Goal: Information Seeking & Learning: Learn about a topic

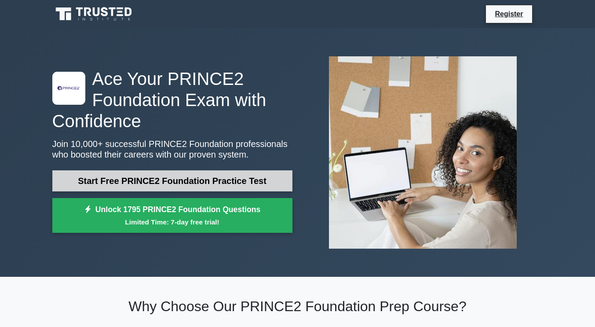
click at [161, 181] on link "Start Free PRINCE2 Foundation Practice Test" at bounding box center [172, 180] width 240 height 21
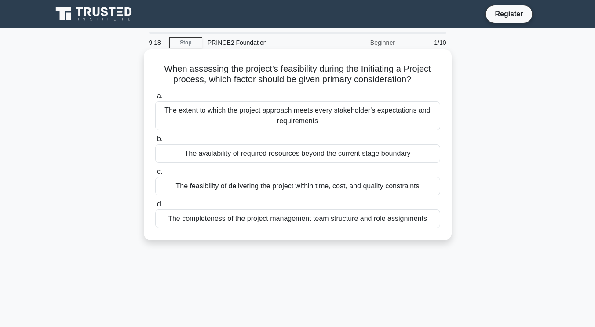
click at [165, 185] on div "The feasibility of delivering the project within time, cost, and quality constr…" at bounding box center [297, 186] width 285 height 18
click at [155, 175] on input "c. The feasibility of delivering the project within time, cost, and quality con…" at bounding box center [155, 172] width 0 height 6
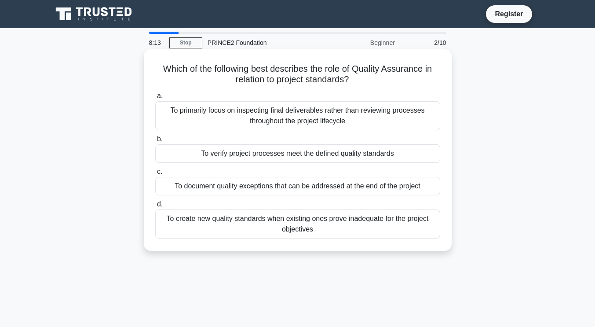
click at [264, 155] on div "To verify project processes meet the defined quality standards" at bounding box center [297, 153] width 285 height 18
click at [155, 142] on input "b. To verify project processes meet the defined quality standards" at bounding box center [155, 139] width 0 height 6
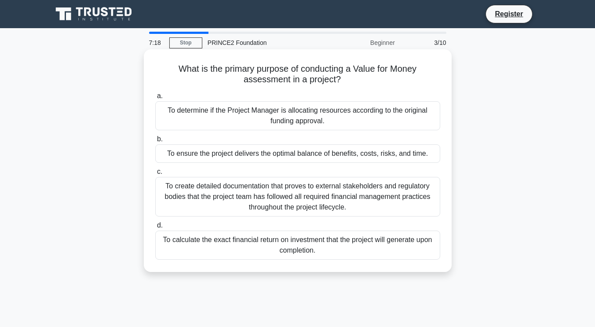
click at [307, 156] on div "To ensure the project delivers the optimal balance of benefits, costs, risks, a…" at bounding box center [297, 153] width 285 height 18
click at [155, 142] on input "b. To ensure the project delivers the optimal balance of benefits, costs, risks…" at bounding box center [155, 139] width 0 height 6
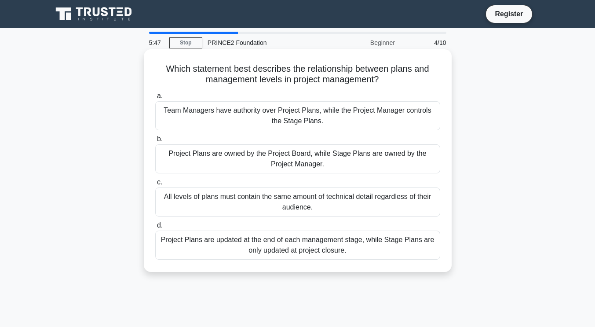
click at [311, 164] on div "Project Plans are owned by the Project Board, while Stage Plans are owned by th…" at bounding box center [297, 158] width 285 height 29
click at [155, 142] on input "b. Project Plans are owned by the Project Board, while Stage Plans are owned by…" at bounding box center [155, 139] width 0 height 6
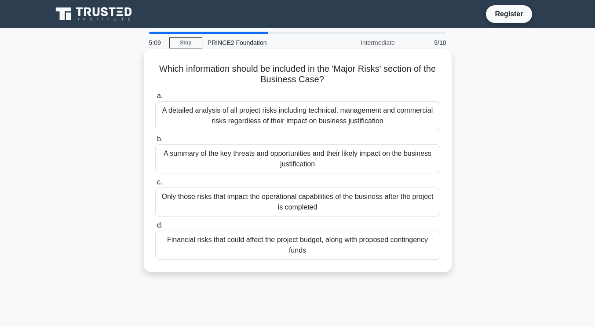
click at [287, 248] on div "Financial risks that could affect the project budget, along with proposed conti…" at bounding box center [297, 245] width 285 height 29
click at [155, 228] on input "d. Financial risks that could affect the project budget, along with proposed co…" at bounding box center [155, 226] width 0 height 6
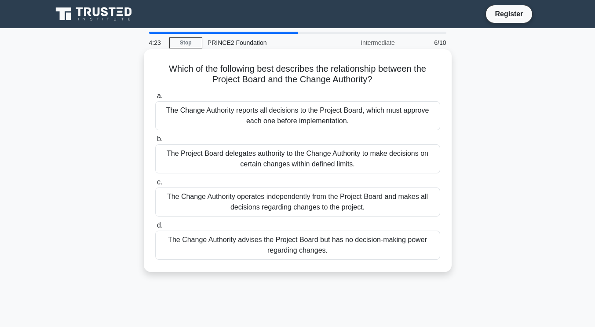
click at [383, 165] on div "The Project Board delegates authority to the Change Authority to make decisions…" at bounding box center [297, 158] width 285 height 29
click at [155, 142] on input "b. The Project Board delegates authority to the Change Authority to make decisi…" at bounding box center [155, 139] width 0 height 6
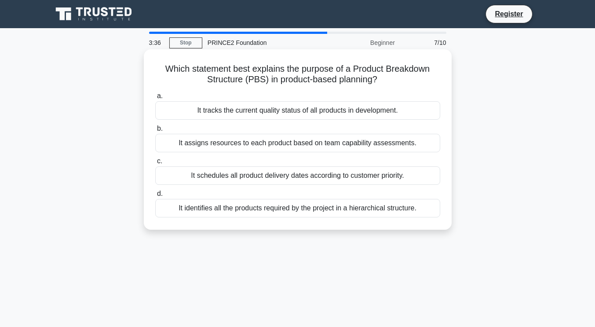
click at [313, 209] on div "It identifies all the products required by the project in a hierarchical struct…" at bounding box center [297, 208] width 285 height 18
click at [155, 197] on input "d. It identifies all the products required by the project in a hierarchical str…" at bounding box center [155, 194] width 0 height 6
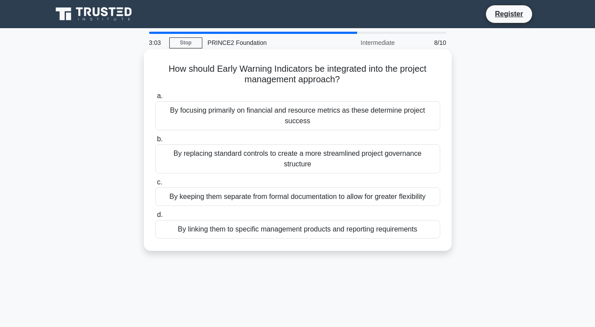
click at [338, 220] on div "By linking them to specific management products and reporting requirements" at bounding box center [297, 229] width 285 height 18
click at [155, 218] on input "d. By linking them to specific management products and reporting requirements" at bounding box center [155, 215] width 0 height 6
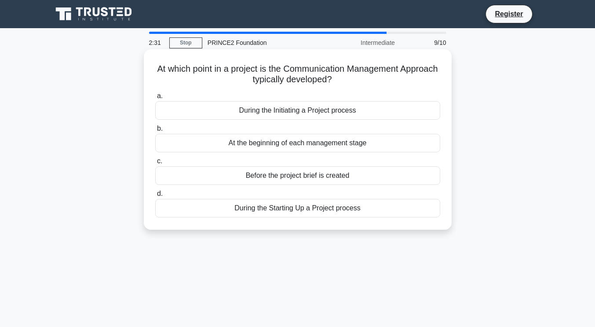
click at [313, 210] on div "During the Starting Up a Project process" at bounding box center [297, 208] width 285 height 18
click at [155, 197] on input "d. During the Starting Up a Project process" at bounding box center [155, 194] width 0 height 6
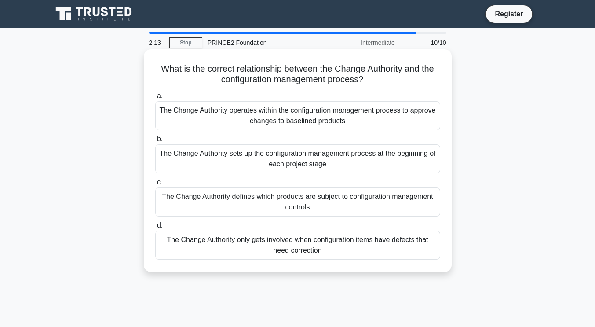
click at [283, 165] on div "The Change Authority sets up the configuration management process at the beginn…" at bounding box center [297, 158] width 285 height 29
click at [155, 142] on input "b. The Change Authority sets up the configuration management process at the beg…" at bounding box center [155, 139] width 0 height 6
